Goal: Information Seeking & Learning: Learn about a topic

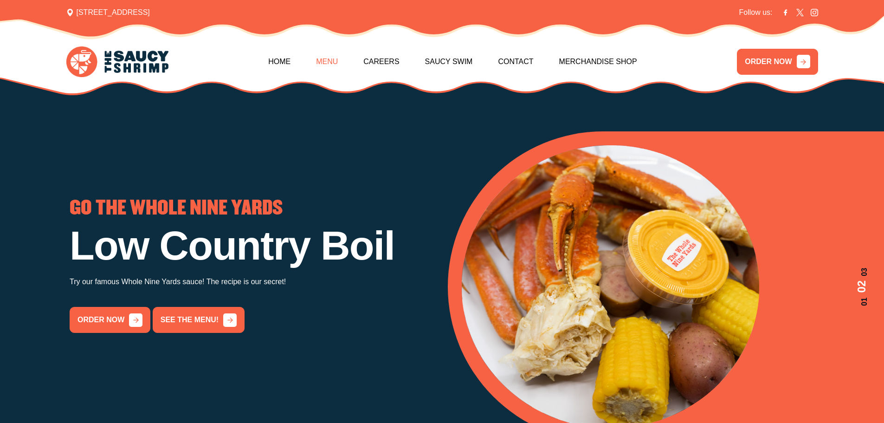
click at [323, 63] on link "Menu" at bounding box center [327, 62] width 22 height 40
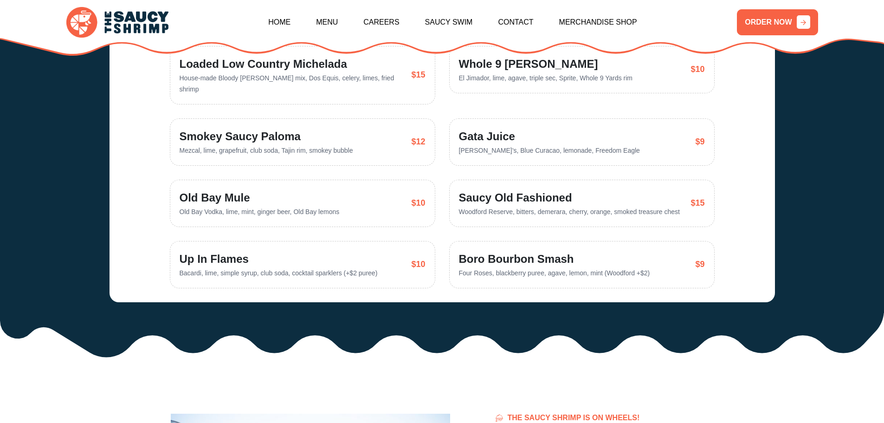
scroll to position [2106, 0]
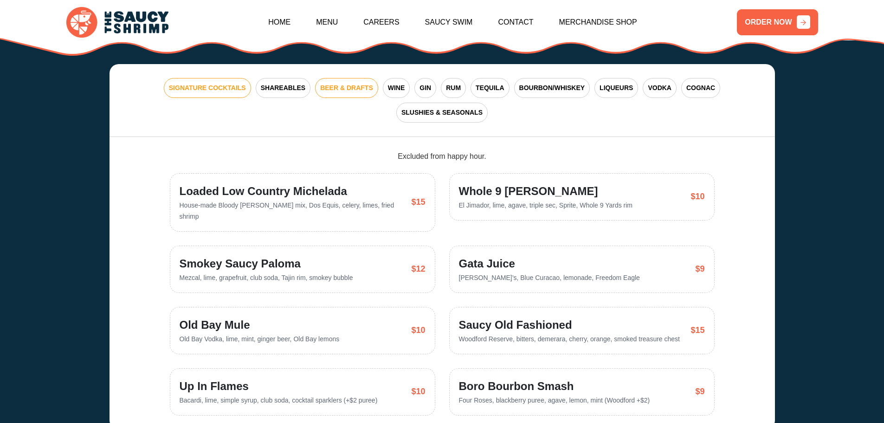
click at [317, 78] on button "BEER & DRAFTS" at bounding box center [346, 88] width 63 height 20
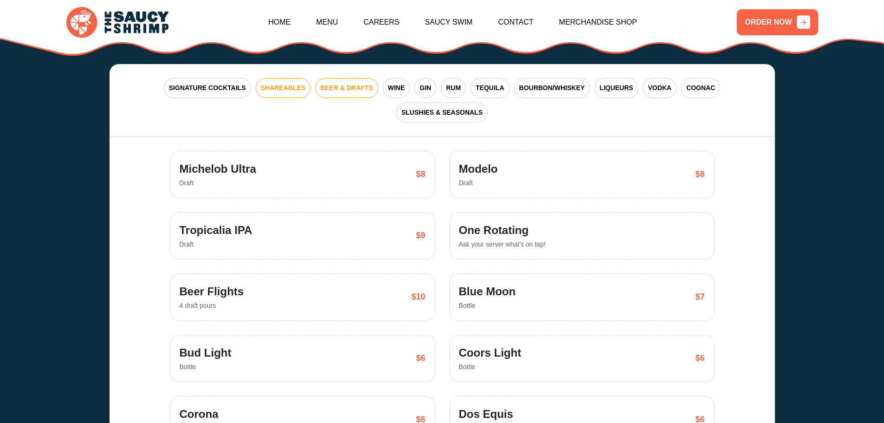
click at [286, 83] on span "SHAREABLES" at bounding box center [283, 88] width 45 height 10
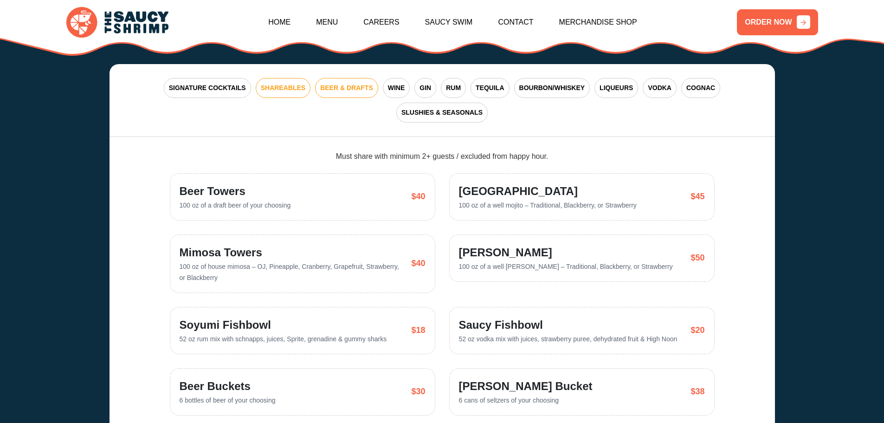
click at [329, 83] on span "BEER & DRAFTS" at bounding box center [346, 88] width 53 height 10
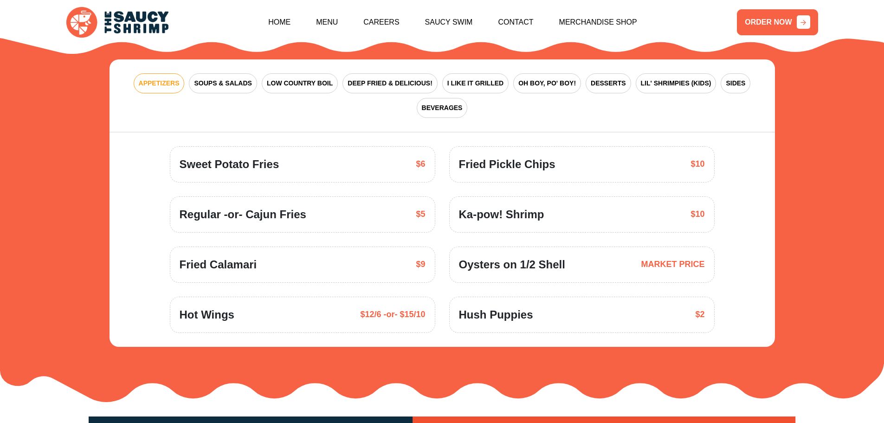
scroll to position [1364, 0]
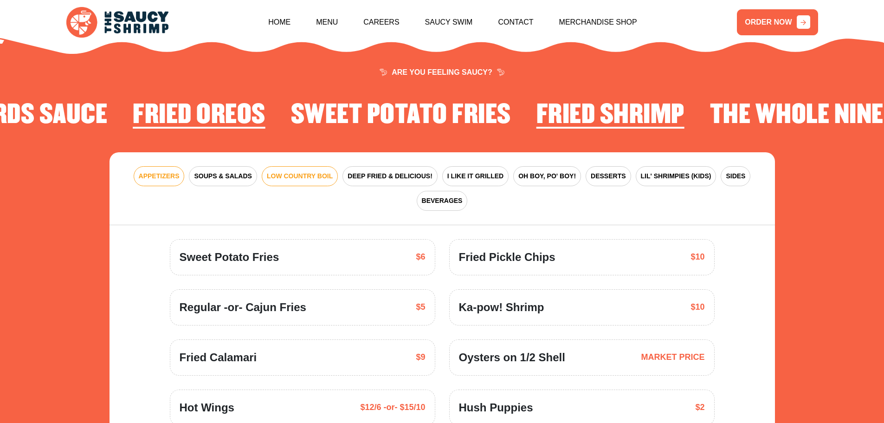
click at [294, 170] on button "LOW COUNTRY BOIL" at bounding box center [300, 176] width 76 height 20
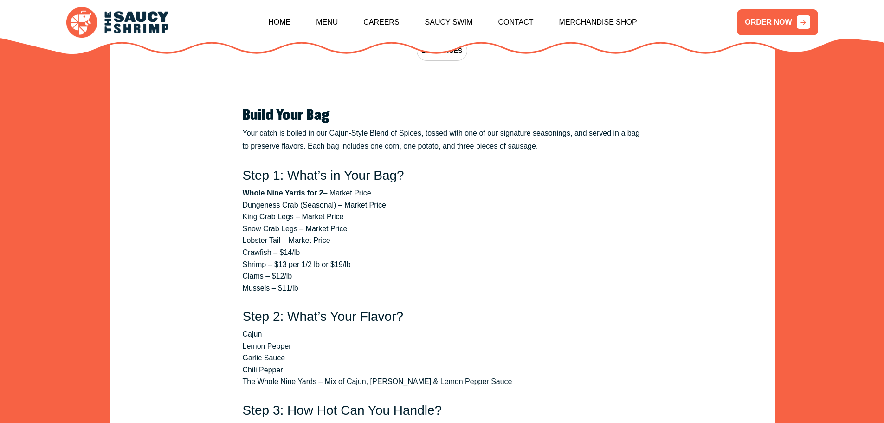
scroll to position [1549, 0]
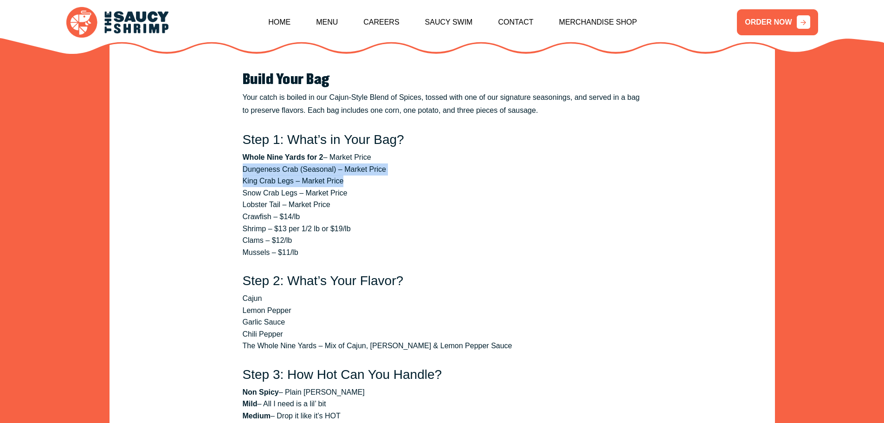
drag, startPoint x: 243, startPoint y: 154, endPoint x: 359, endPoint y: 169, distance: 117.0
click at [359, 169] on ul "Whole Nine Yards for 2 – Market Price Dungeness Crab (Seasonal) – Market Price …" at bounding box center [442, 204] width 399 height 107
click at [359, 175] on li "King Crab Legs – Market Price" at bounding box center [442, 181] width 399 height 12
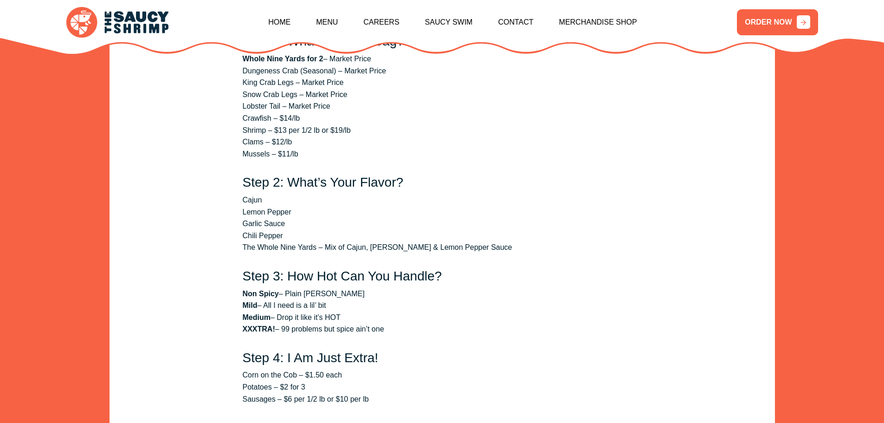
scroll to position [1735, 0]
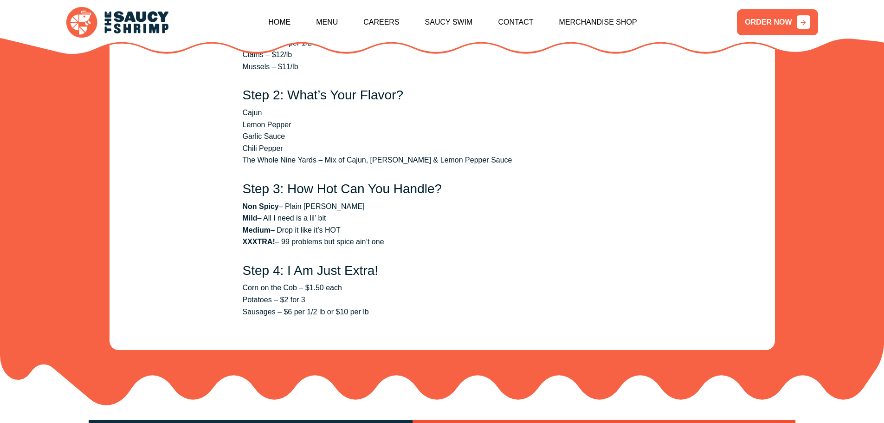
click at [215, 297] on div "Build Your Bag Your catch is boiled in our Cajun-Style Blend of Spices, tossed …" at bounding box center [442, 102] width 545 height 468
drag, startPoint x: 390, startPoint y: 295, endPoint x: 244, endPoint y: 278, distance: 146.3
click at [244, 282] on ul "Corn on the Cob – $1.50 each Potatoes – $2 for 3 Sausages – $6 per 1/2 lb or $1…" at bounding box center [442, 300] width 399 height 36
click at [517, 306] on li "Sausages – $6 per 1/2 lb or $10 per lb" at bounding box center [442, 312] width 399 height 12
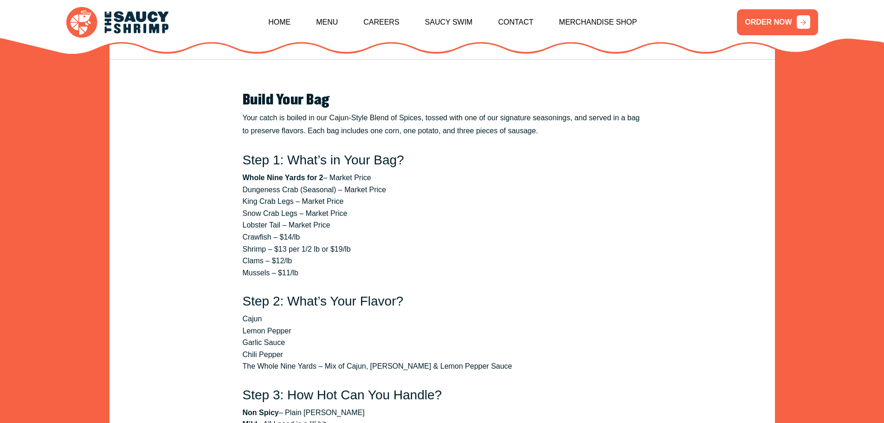
scroll to position [1503, 0]
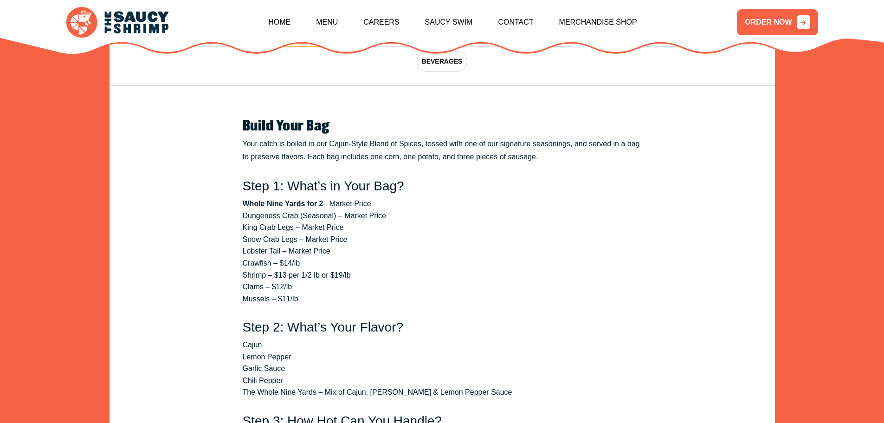
click at [344, 339] on li "Cajun" at bounding box center [442, 345] width 399 height 12
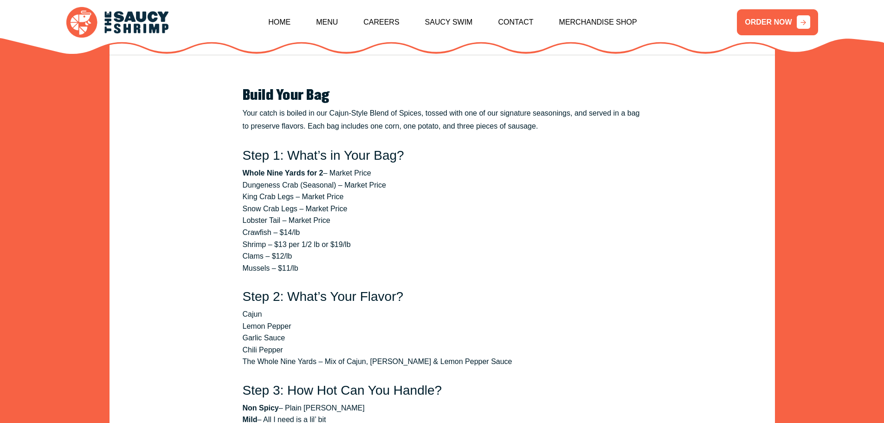
scroll to position [1549, 0]
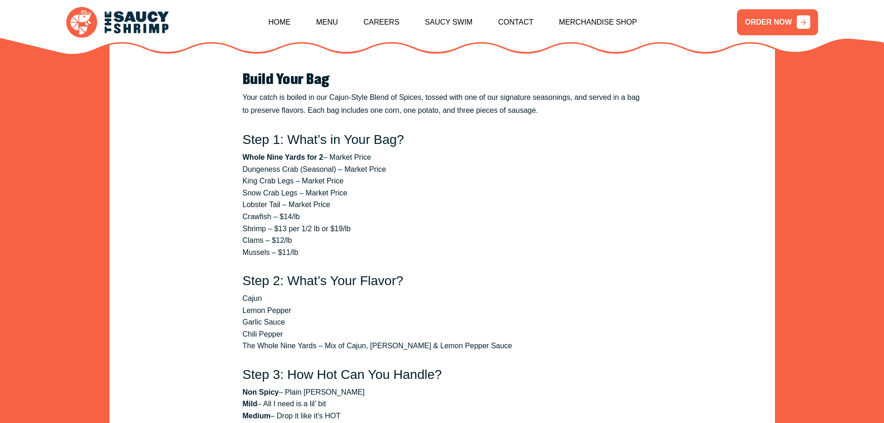
drag, startPoint x: 369, startPoint y: 92, endPoint x: 513, endPoint y: 100, distance: 144.1
click at [513, 100] on p "Your catch is boiled in our Cajun-Style Blend of Spices, tossed with one of our…" at bounding box center [442, 104] width 399 height 26
click at [487, 151] on li "Whole Nine Yards for 2 – Market Price" at bounding box center [442, 157] width 399 height 12
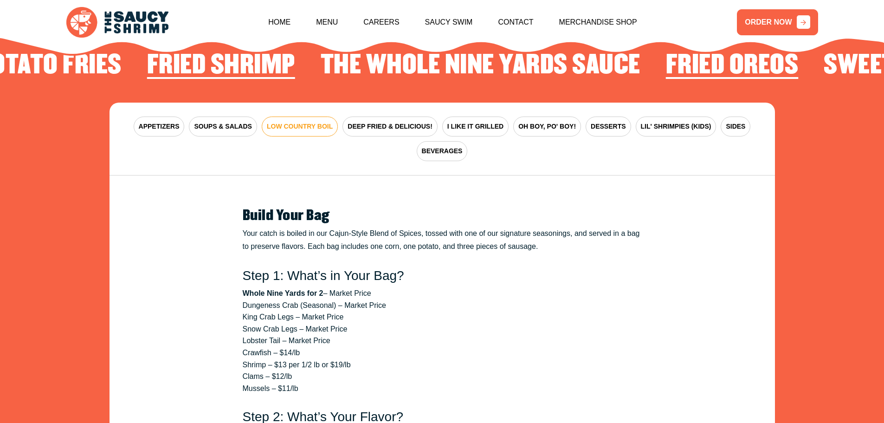
scroll to position [1364, 0]
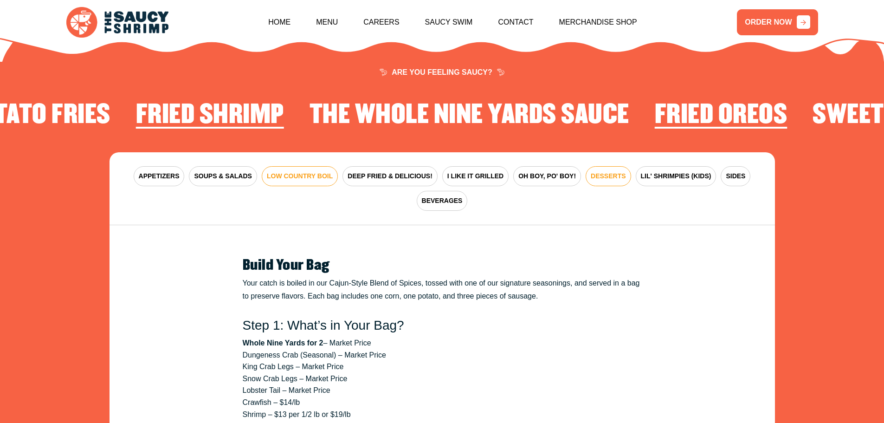
click at [622, 171] on span "DESSERTS" at bounding box center [608, 176] width 35 height 10
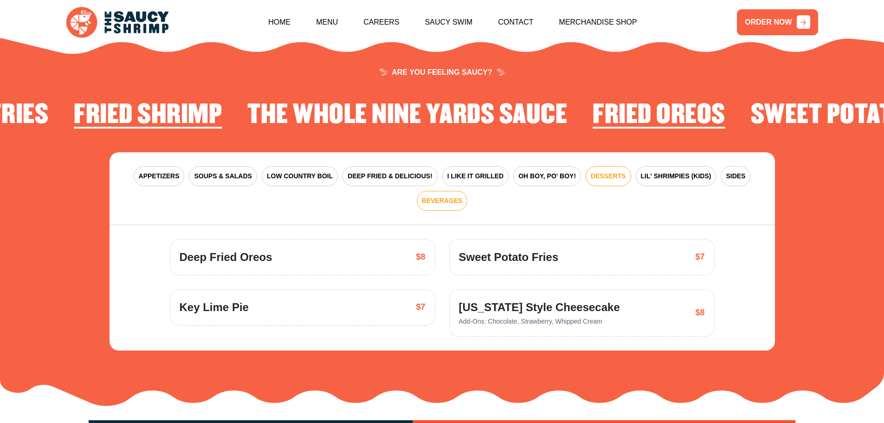
click at [455, 196] on span "BEVERAGES" at bounding box center [442, 201] width 41 height 10
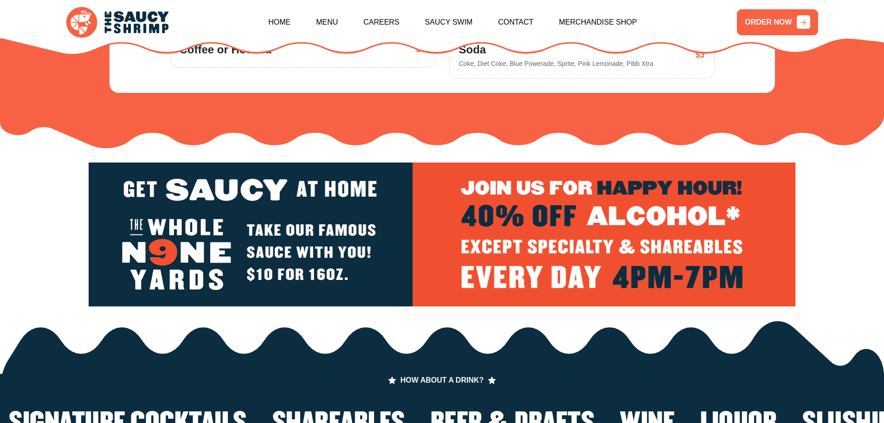
scroll to position [1642, 0]
